Goal: Task Accomplishment & Management: Use online tool/utility

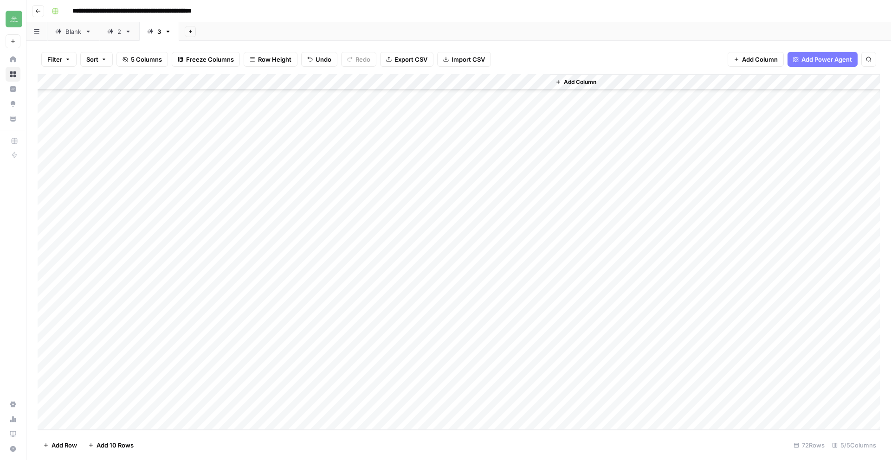
scroll to position [810, 0]
click at [95, 420] on div "Add Column" at bounding box center [459, 252] width 842 height 356
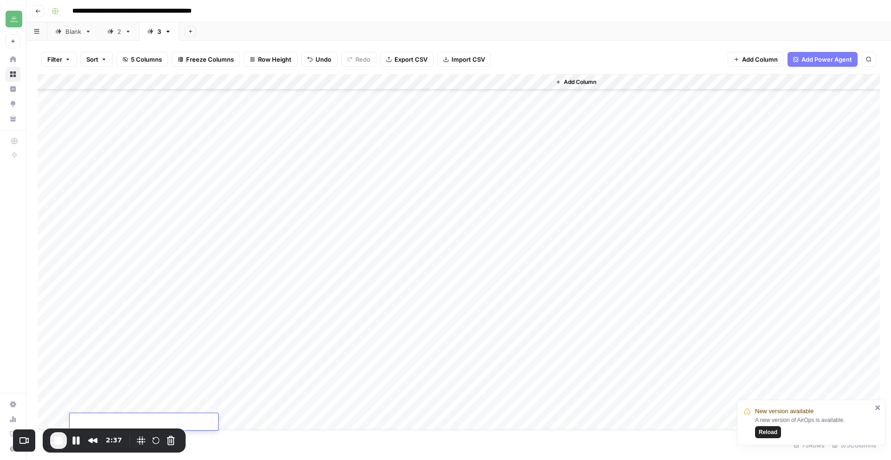
click at [144, 407] on div "Add Column" at bounding box center [459, 252] width 842 height 356
type textarea "**********"
click at [278, 408] on div "Add Column" at bounding box center [459, 252] width 842 height 356
click at [260, 408] on div "Add Column" at bounding box center [459, 252] width 842 height 356
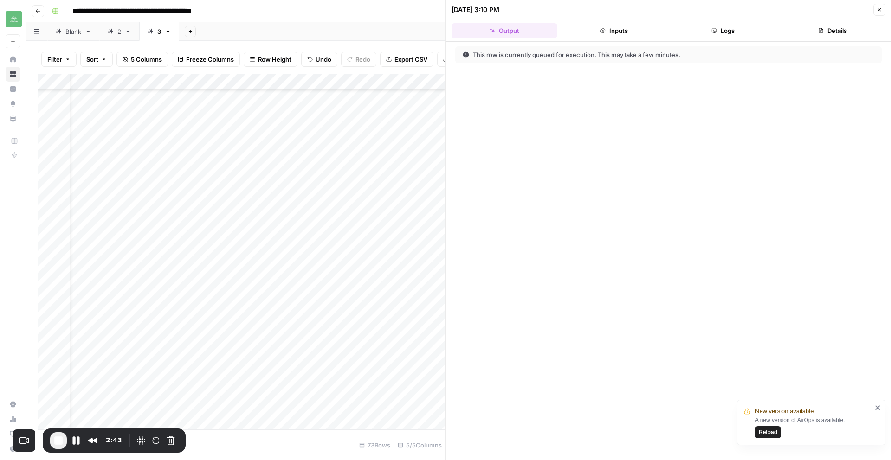
scroll to position [826, 22]
click at [823, 28] on icon "button" at bounding box center [821, 31] width 6 height 6
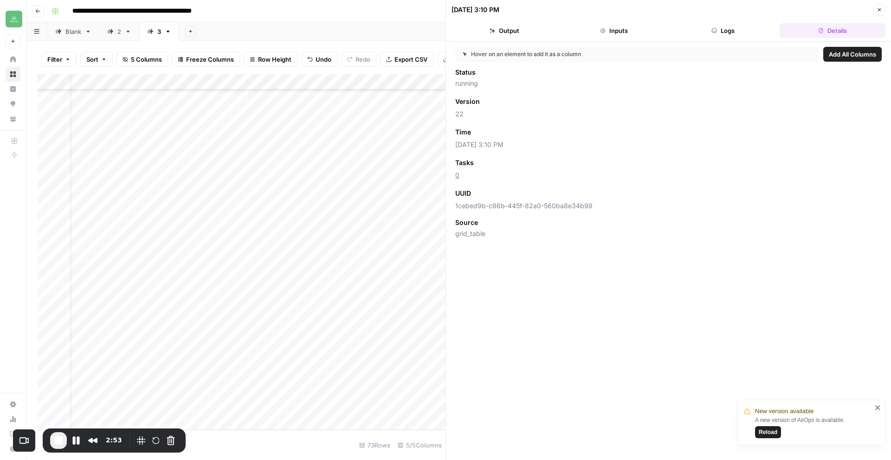
click at [742, 31] on button "Logs" at bounding box center [723, 30] width 106 height 15
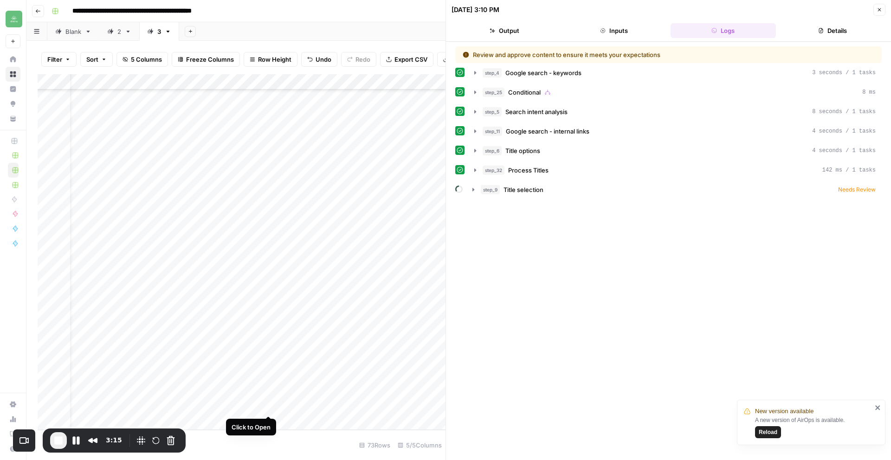
click at [266, 406] on div "Add Column" at bounding box center [242, 252] width 408 height 356
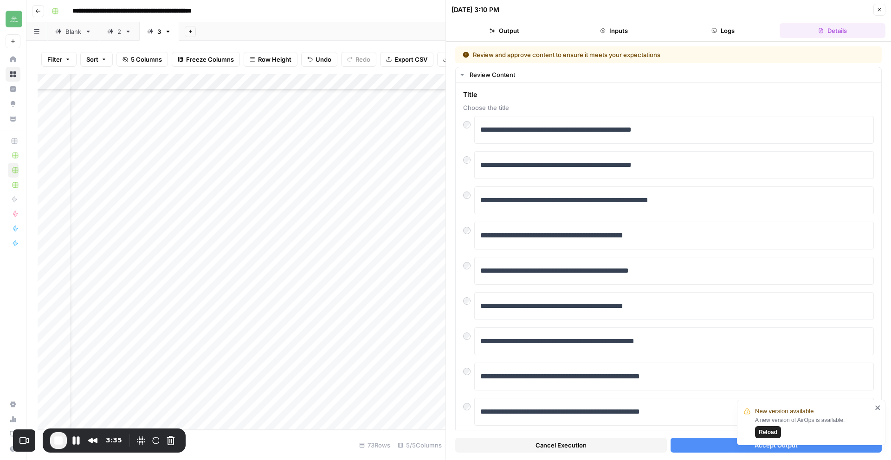
click at [877, 405] on icon "close" at bounding box center [878, 407] width 6 height 7
click at [754, 444] on button "Accept Output" at bounding box center [776, 445] width 212 height 15
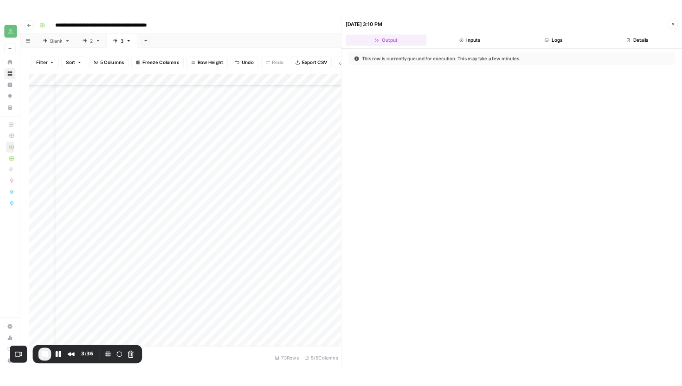
scroll to position [826, 0]
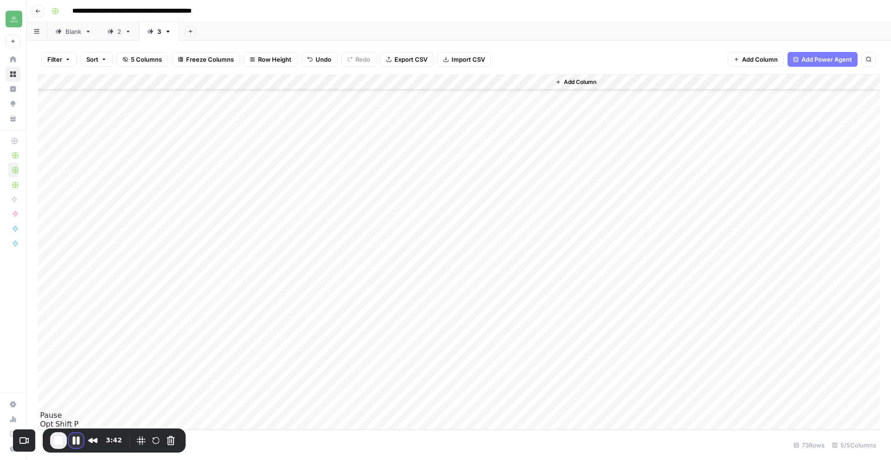
click at [75, 441] on button "Pause Recording" at bounding box center [76, 440] width 15 height 15
click at [377, 406] on div "Add Column" at bounding box center [459, 252] width 842 height 356
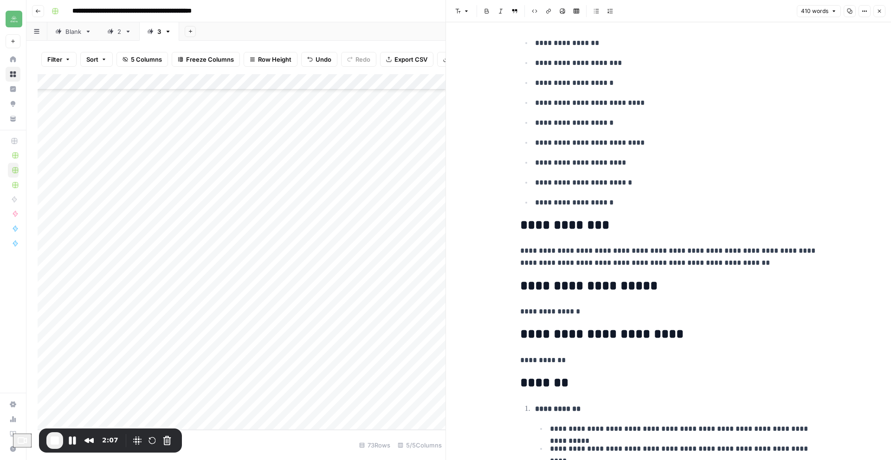
scroll to position [284, 0]
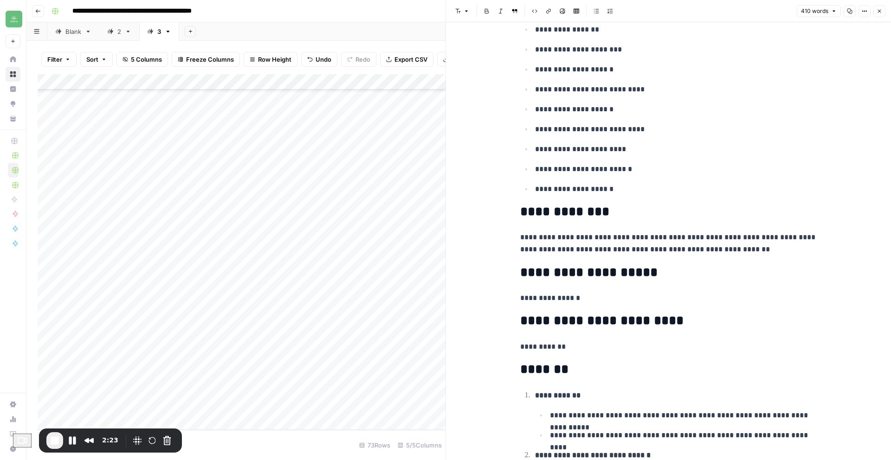
click at [880, 14] on button "Close" at bounding box center [879, 11] width 12 height 12
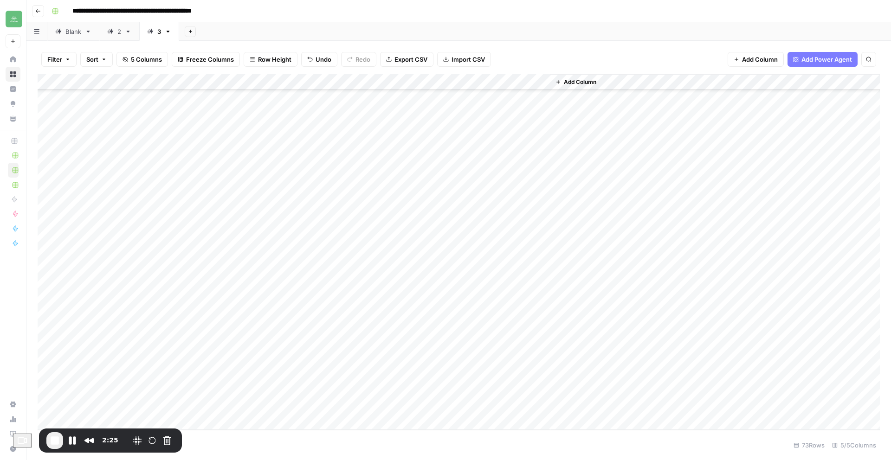
click at [427, 406] on div "Add Column" at bounding box center [459, 252] width 842 height 356
click at [73, 442] on button "Pause Recording" at bounding box center [72, 440] width 15 height 15
click at [73, 442] on span "Play Recording" at bounding box center [72, 441] width 11 height 11
click at [540, 407] on div "Add Column" at bounding box center [459, 252] width 842 height 356
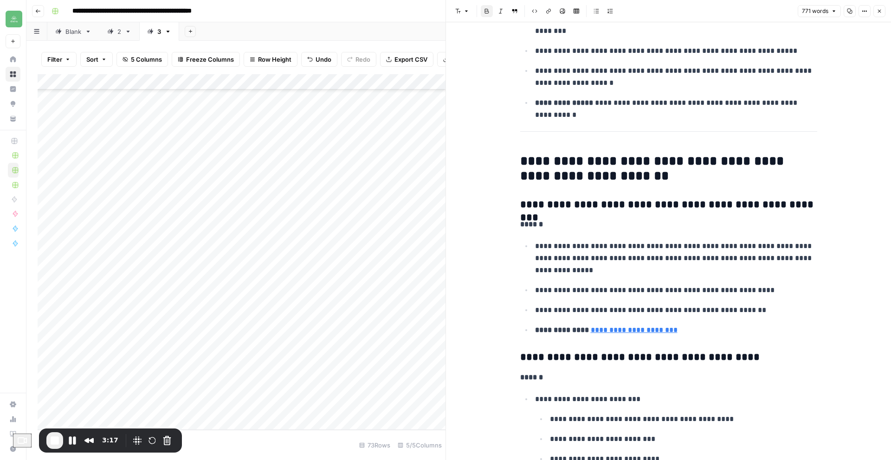
scroll to position [374, 0]
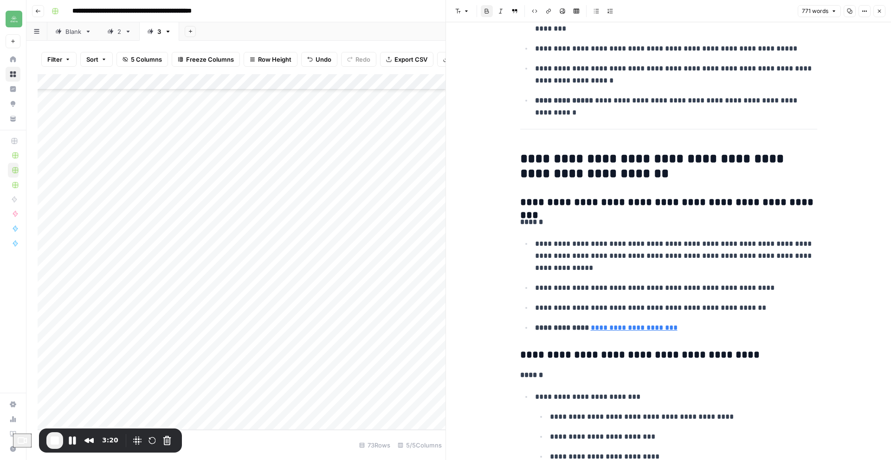
click at [884, 10] on button "Close" at bounding box center [879, 11] width 12 height 12
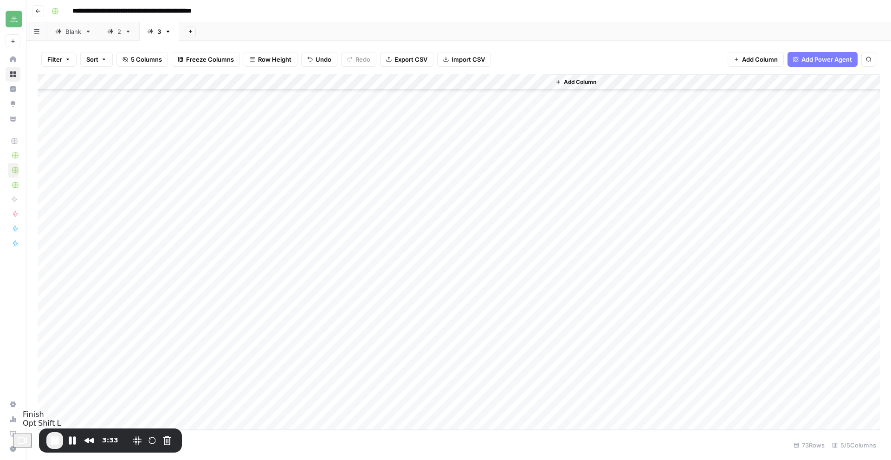
click at [57, 442] on span "End Recording" at bounding box center [54, 440] width 11 height 11
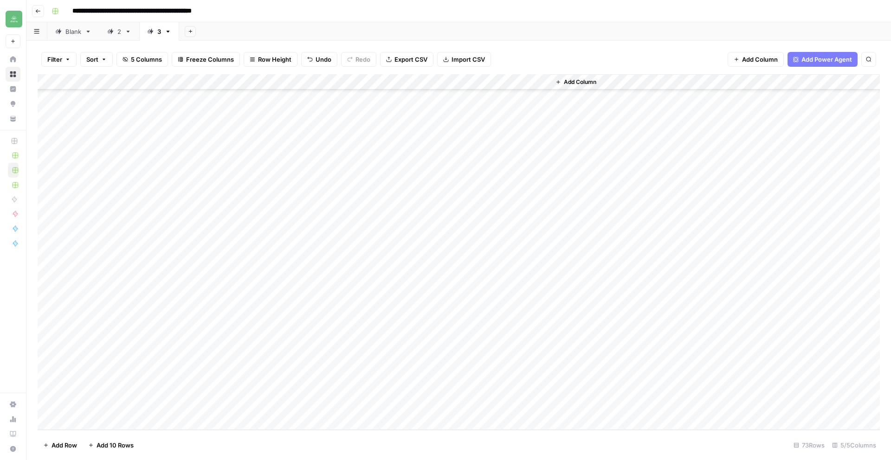
click at [39, 15] on button "Go back" at bounding box center [38, 11] width 12 height 12
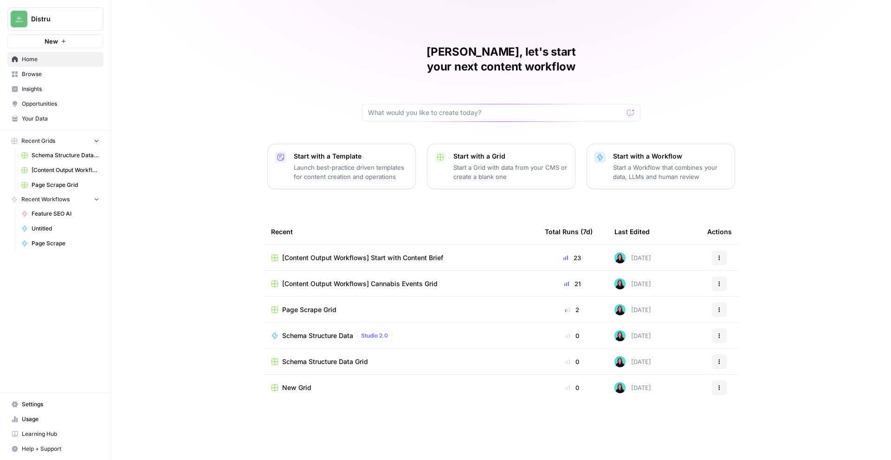
click at [66, 169] on span "[Content Output Workflows] Start with Content Brief" at bounding box center [66, 170] width 68 height 8
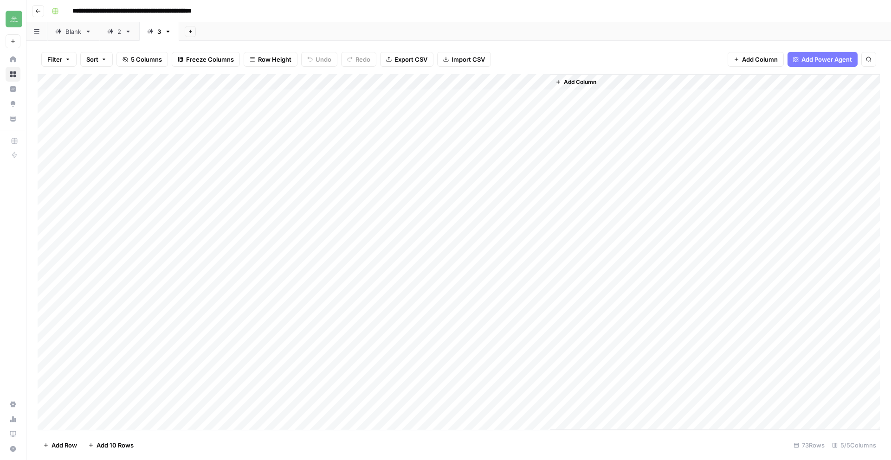
click at [34, 11] on button "Go back" at bounding box center [38, 11] width 12 height 12
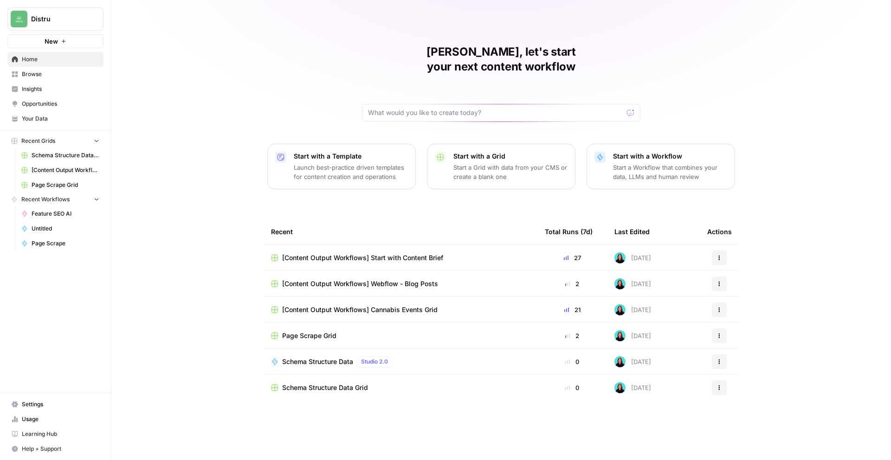
click at [63, 76] on span "Browse" at bounding box center [60, 74] width 77 height 8
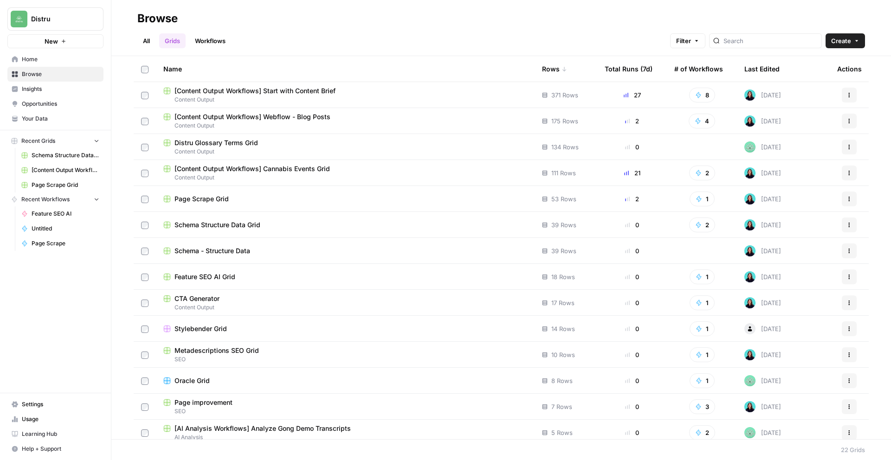
click at [357, 117] on div "[Content Output Workflows] Webflow - Blog Posts" at bounding box center [345, 116] width 364 height 9
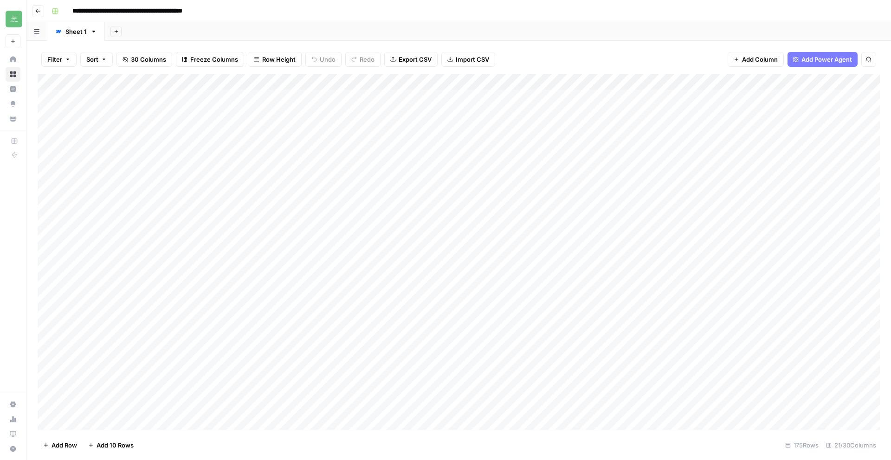
click at [37, 9] on icon "button" at bounding box center [38, 11] width 6 height 6
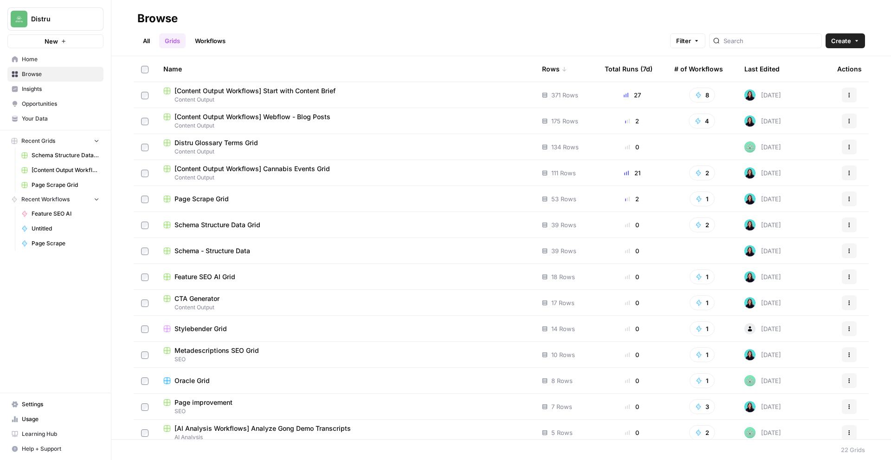
click at [213, 43] on link "Workflows" at bounding box center [210, 40] width 42 height 15
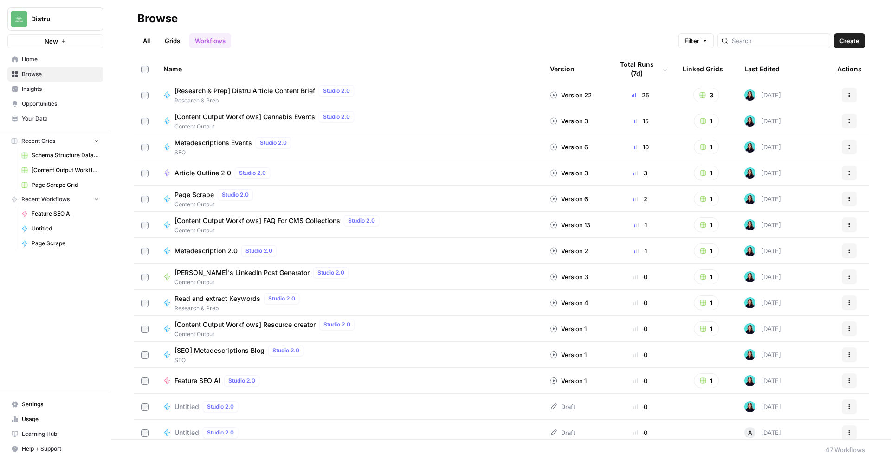
click at [173, 45] on link "Grids" at bounding box center [172, 40] width 26 height 15
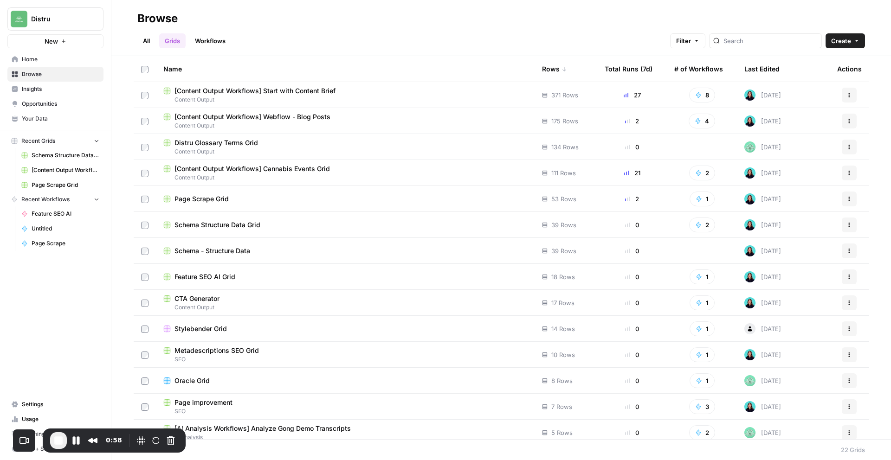
click at [304, 114] on span "[Content Output Workflows] Webflow - Blog Posts" at bounding box center [252, 116] width 156 height 9
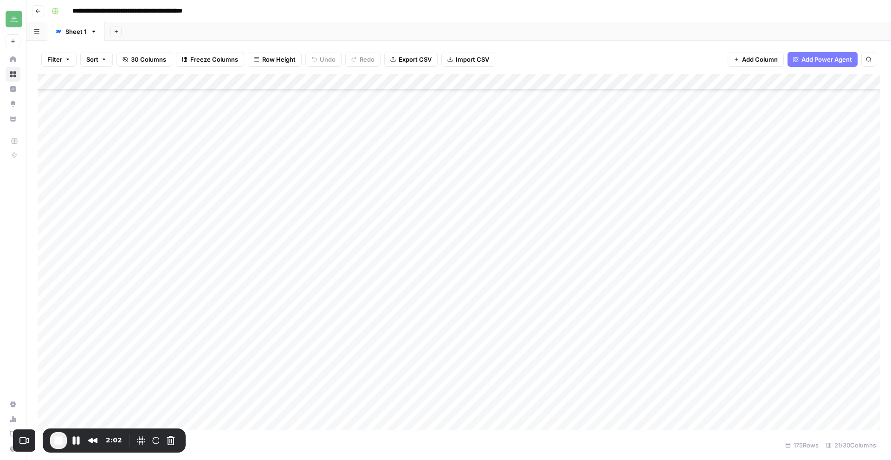
scroll to position [2436, 0]
click at [158, 438] on button "Restart Recording" at bounding box center [155, 440] width 11 height 11
click at [581, 348] on div "Add Column" at bounding box center [459, 252] width 842 height 356
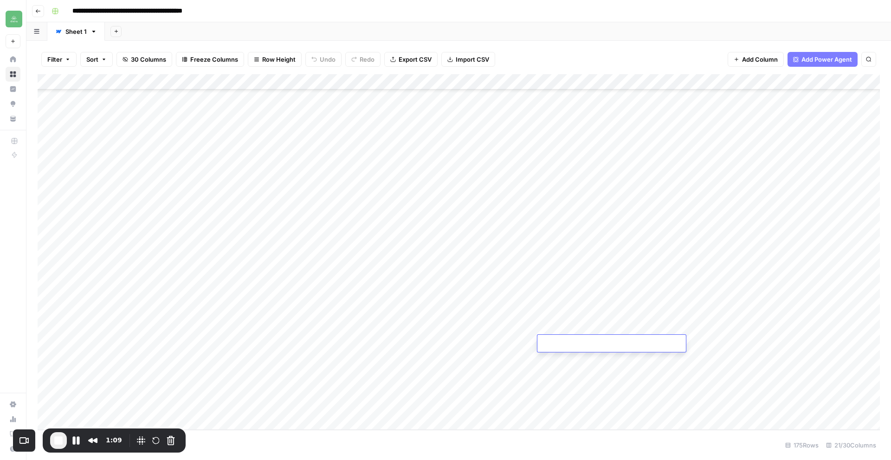
type textarea "**********"
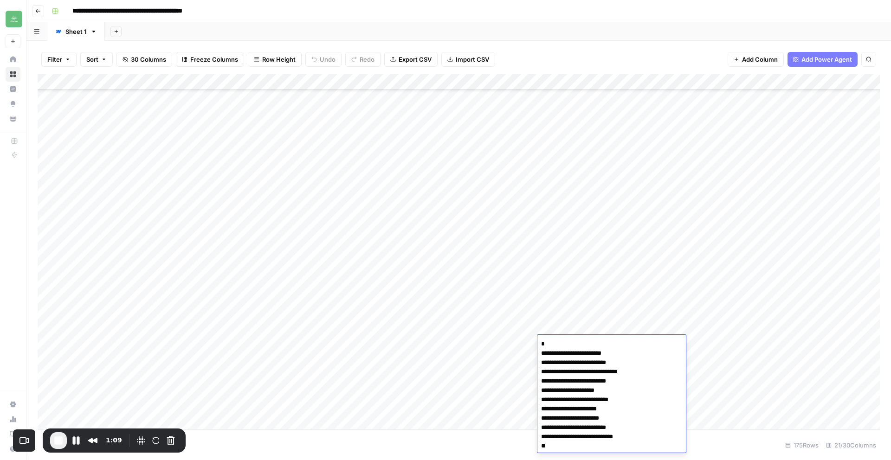
scroll to position [4, 0]
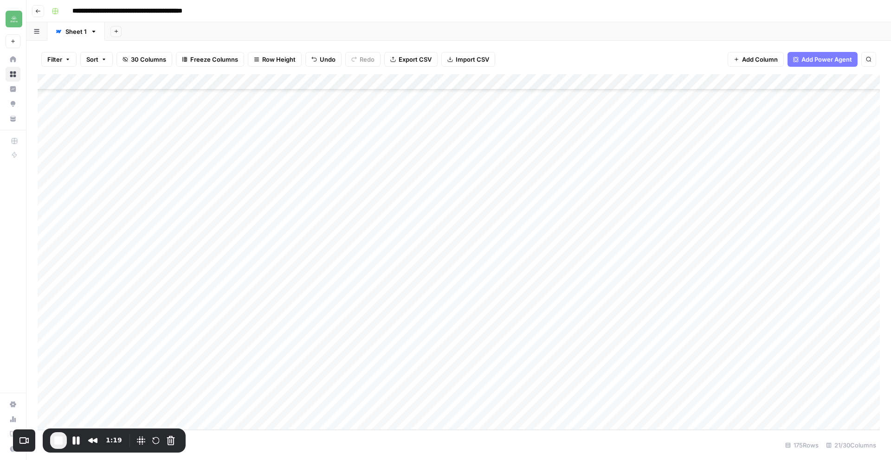
click at [745, 327] on div "Add Column" at bounding box center [459, 252] width 842 height 356
drag, startPoint x: 876, startPoint y: 421, endPoint x: 820, endPoint y: 391, distance: 62.9
click at [876, 421] on icon "close" at bounding box center [877, 423] width 5 height 5
click at [746, 327] on div "Add Column" at bounding box center [459, 252] width 842 height 356
click at [881, 424] on div "keywords_input_value can't be blank" at bounding box center [811, 431] width 148 height 30
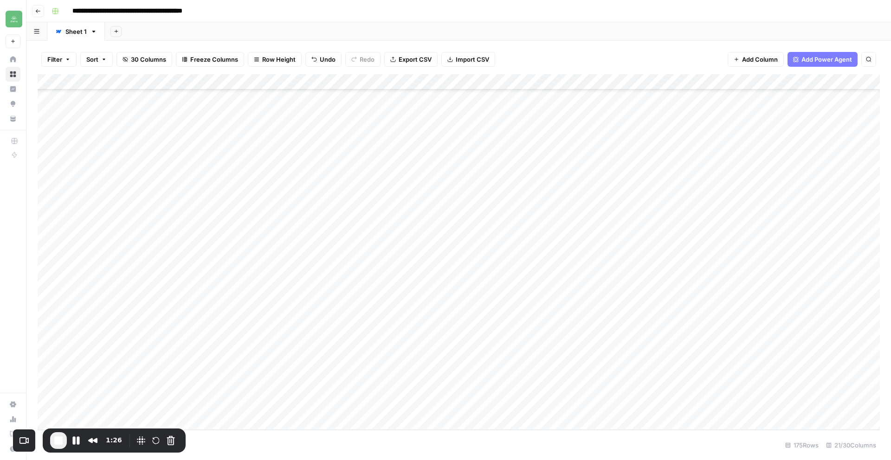
click at [584, 342] on div "Add Column" at bounding box center [459, 252] width 842 height 356
click at [750, 344] on div "Add Column" at bounding box center [459, 252] width 842 height 356
click at [646, 342] on div "Add Column" at bounding box center [459, 252] width 842 height 356
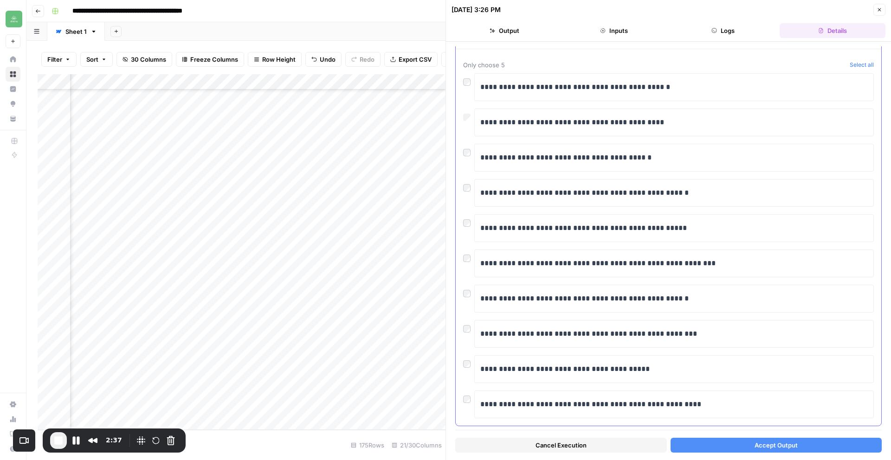
scroll to position [49, 0]
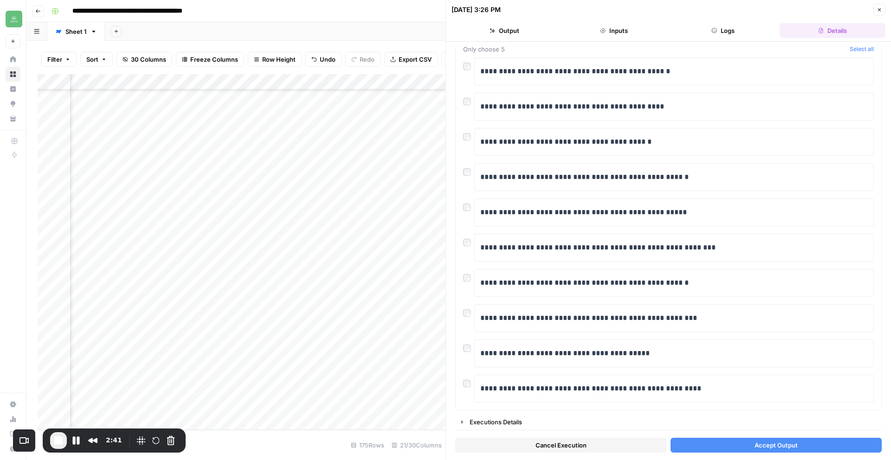
click at [744, 449] on button "Accept Output" at bounding box center [776, 445] width 212 height 15
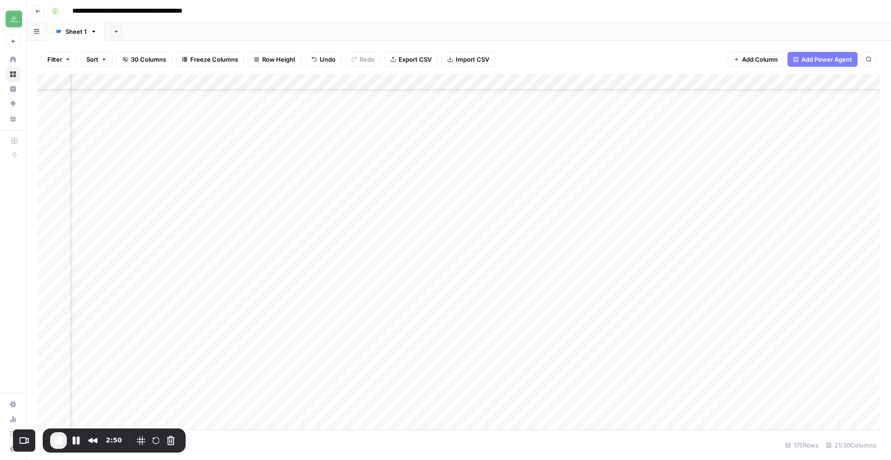
scroll to position [2436, 608]
click at [723, 345] on div "Add Column" at bounding box center [459, 252] width 842 height 356
click at [337, 346] on div "Add Column" at bounding box center [459, 252] width 842 height 356
click at [336, 345] on div "Add Column" at bounding box center [459, 252] width 842 height 356
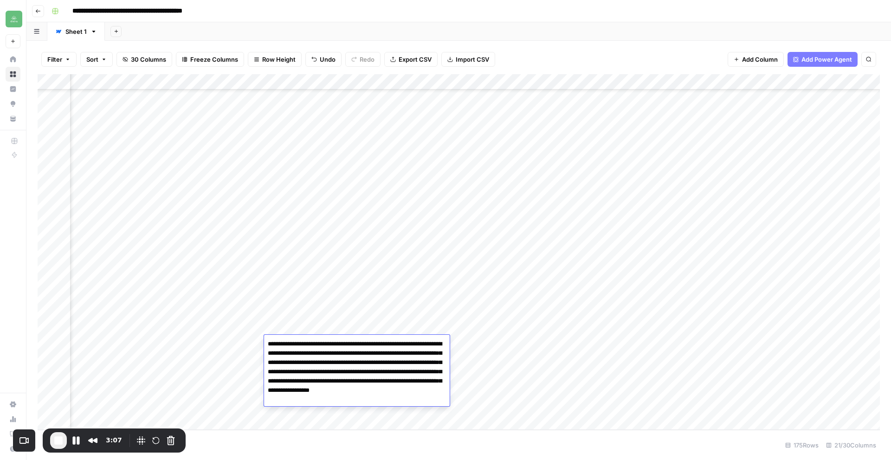
click at [488, 358] on div "Add Column" at bounding box center [459, 252] width 842 height 356
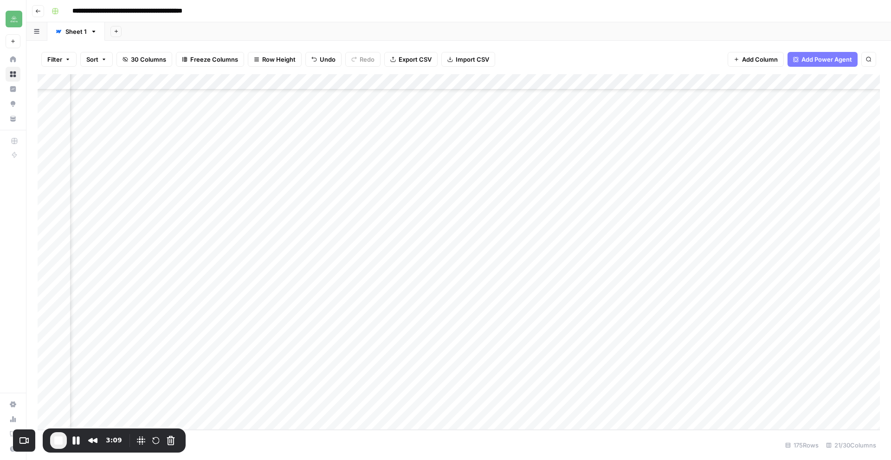
scroll to position [2436, 752]
click at [778, 342] on div "Add Column" at bounding box center [459, 252] width 842 height 356
click at [58, 442] on span "End Recording" at bounding box center [58, 440] width 11 height 11
click at [583, 344] on div "Add Column" at bounding box center [459, 252] width 842 height 356
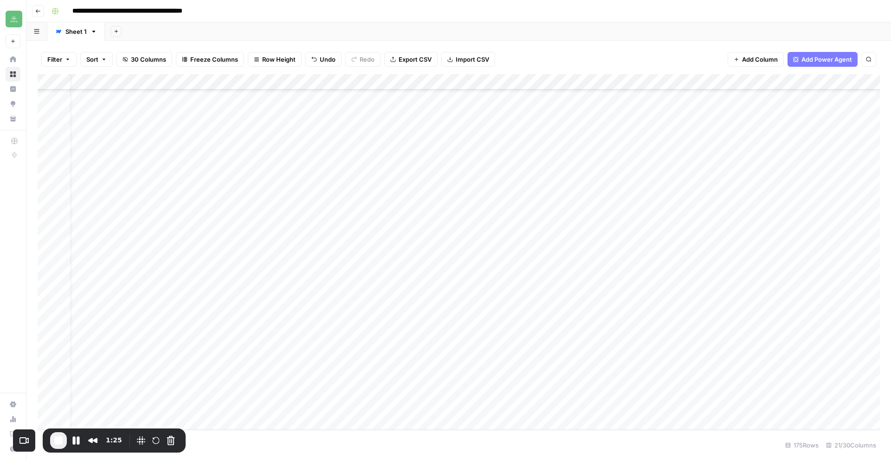
click at [583, 344] on div "Add Column" at bounding box center [459, 252] width 842 height 356
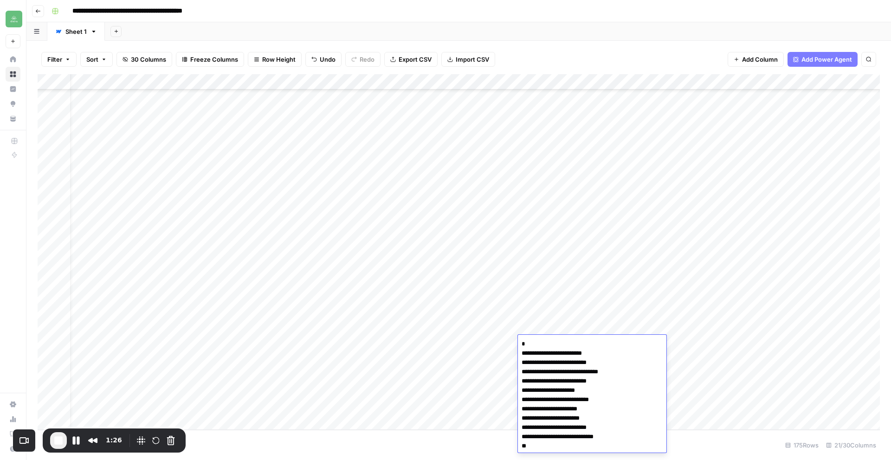
scroll to position [6, 0]
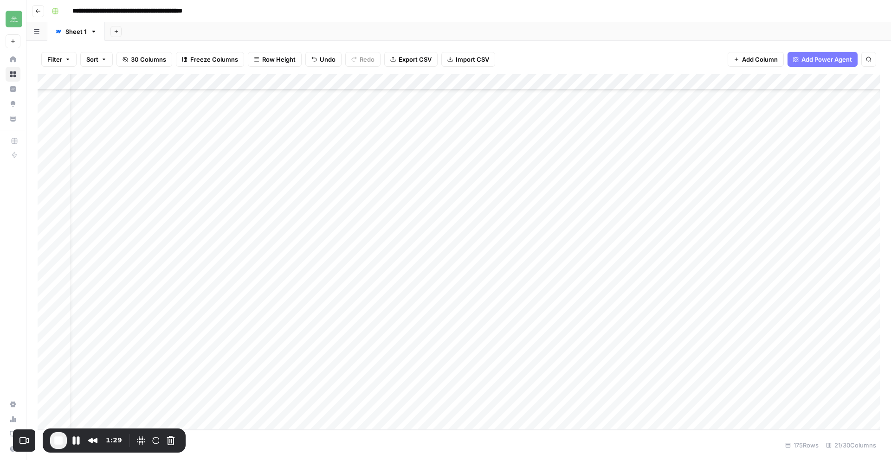
click at [760, 342] on div "Add Column" at bounding box center [459, 252] width 842 height 356
click at [293, 344] on div "Add Column" at bounding box center [459, 252] width 842 height 356
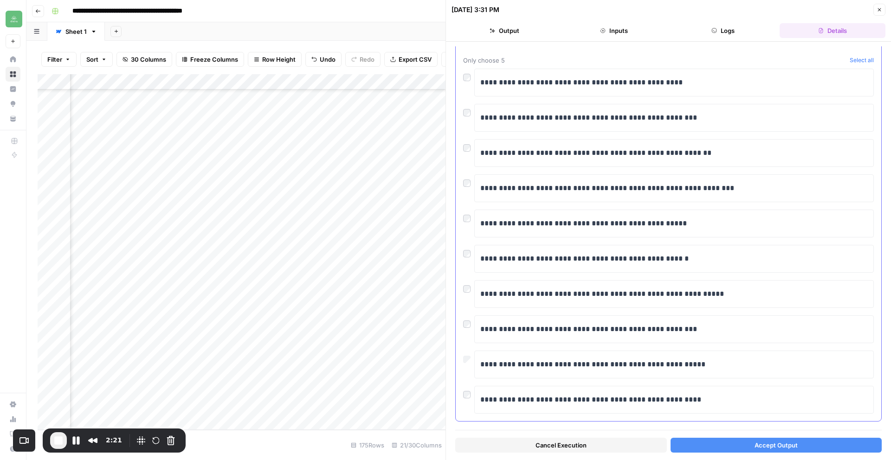
scroll to position [49, 0]
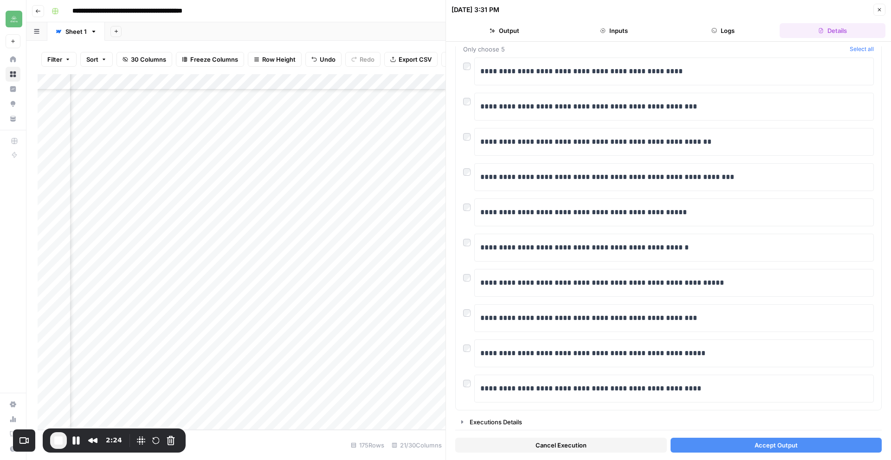
click at [844, 441] on button "Accept Output" at bounding box center [776, 445] width 212 height 15
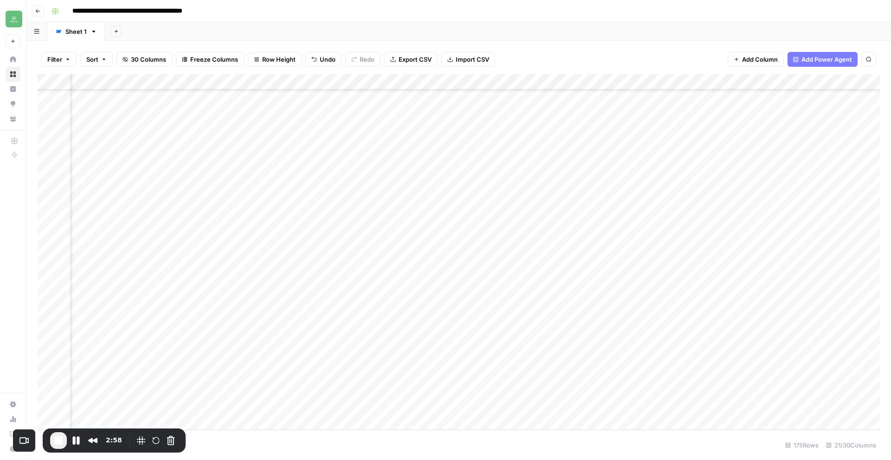
scroll to position [2436, 803]
click at [630, 345] on div "Add Column" at bounding box center [459, 252] width 842 height 356
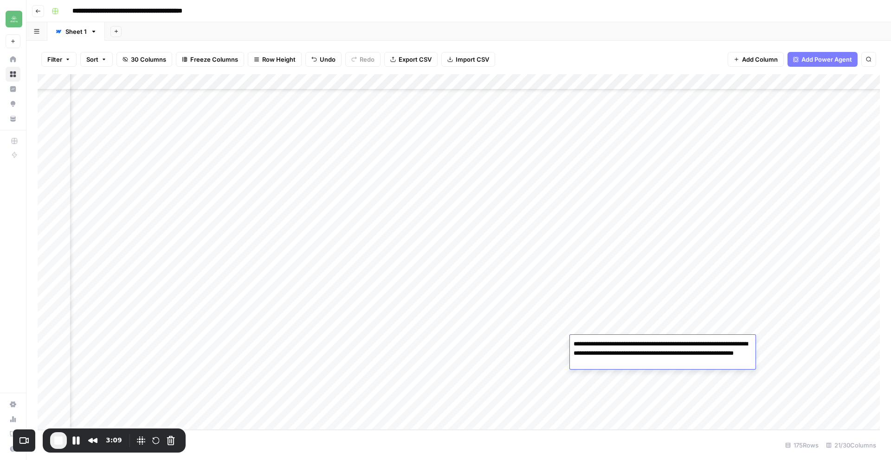
click at [638, 364] on textarea "**********" at bounding box center [663, 354] width 186 height 32
type textarea "**********"
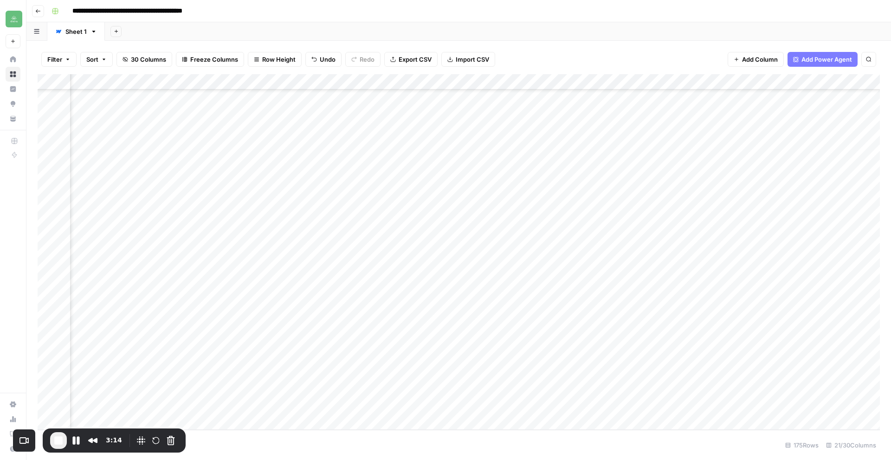
click at [662, 381] on div "Add Column" at bounding box center [459, 252] width 842 height 356
click at [727, 343] on div "Add Column" at bounding box center [459, 252] width 842 height 356
click at [55, 443] on span "End Recording" at bounding box center [58, 440] width 11 height 11
